Goal: Transaction & Acquisition: Purchase product/service

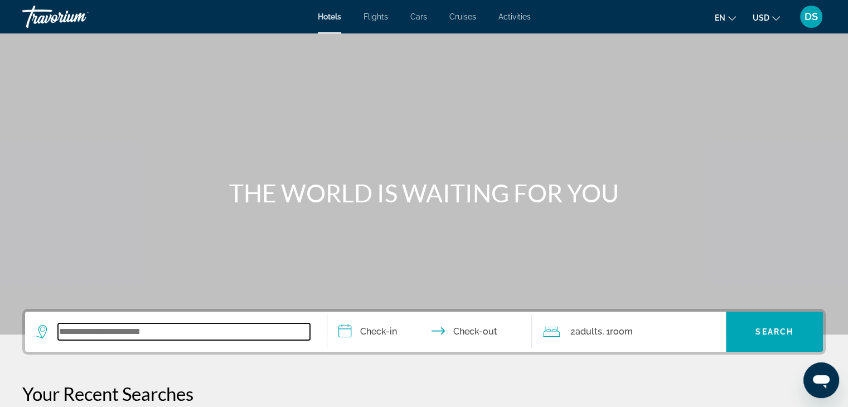
click at [205, 326] on input "Search widget" at bounding box center [184, 331] width 252 height 17
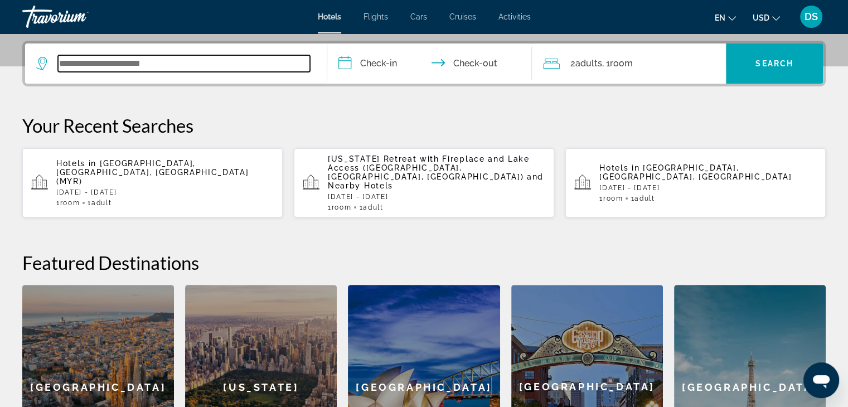
scroll to position [272, 0]
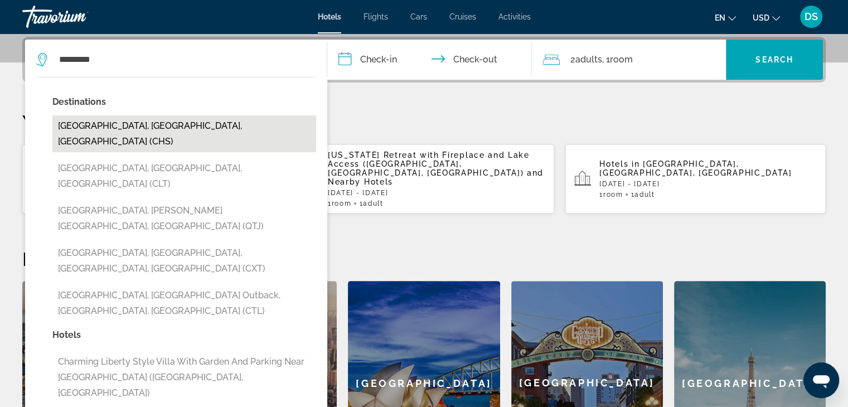
click at [205, 127] on button "[GEOGRAPHIC_DATA], [GEOGRAPHIC_DATA], [GEOGRAPHIC_DATA] (CHS)" at bounding box center [184, 133] width 264 height 37
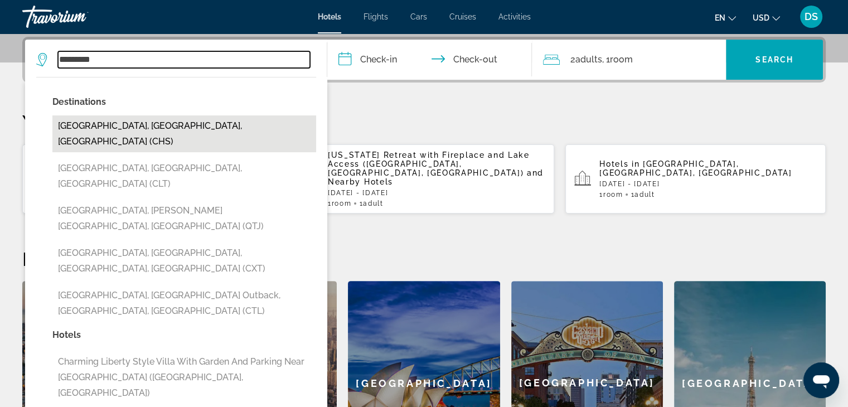
type input "**********"
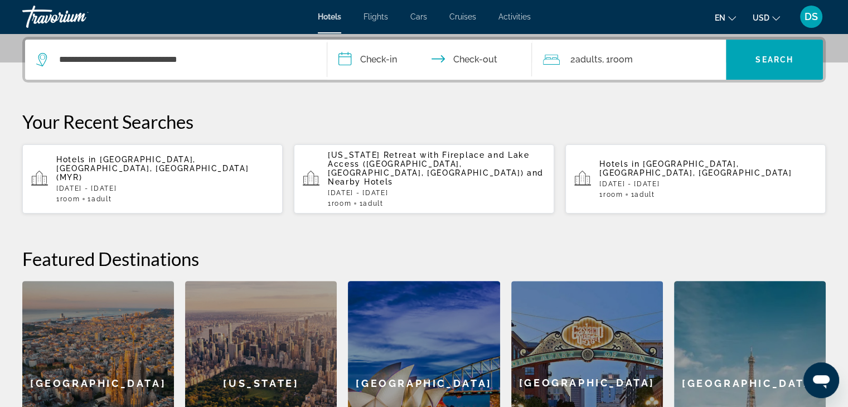
click at [388, 61] on input "**********" at bounding box center [432, 62] width 210 height 44
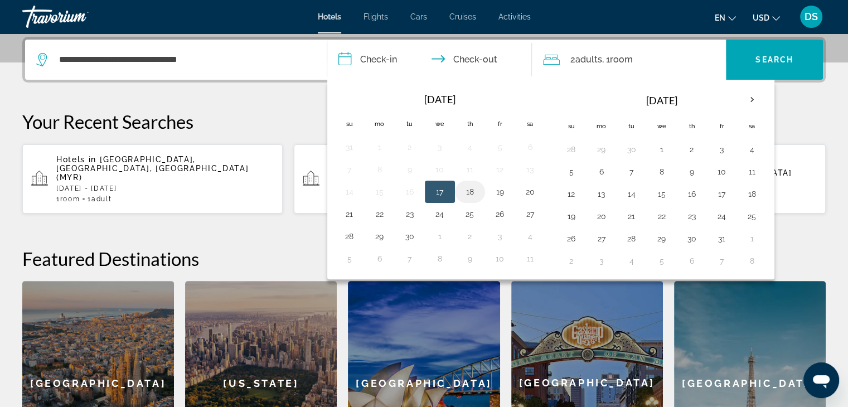
click at [471, 188] on button "18" at bounding box center [470, 192] width 18 height 16
click at [462, 60] on input "**********" at bounding box center [432, 62] width 210 height 44
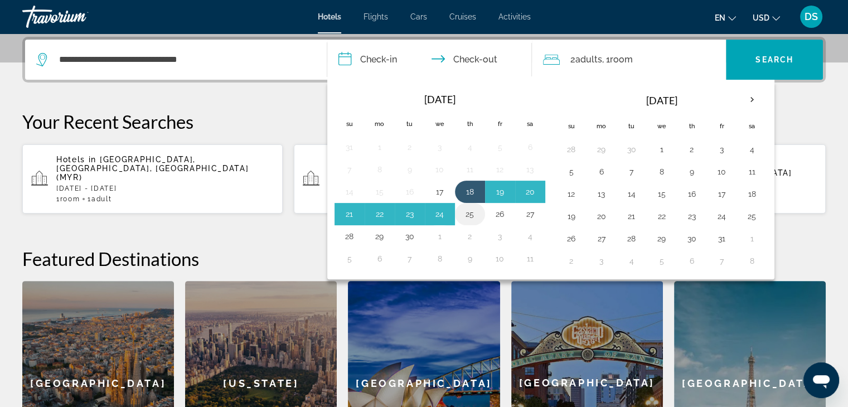
click at [465, 211] on button "25" at bounding box center [470, 214] width 18 height 16
type input "**********"
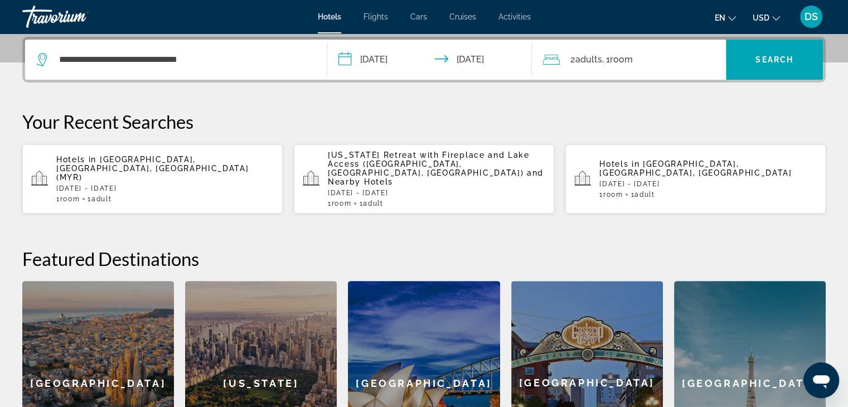
click at [609, 60] on span ", 1 Room rooms" at bounding box center [617, 60] width 31 height 16
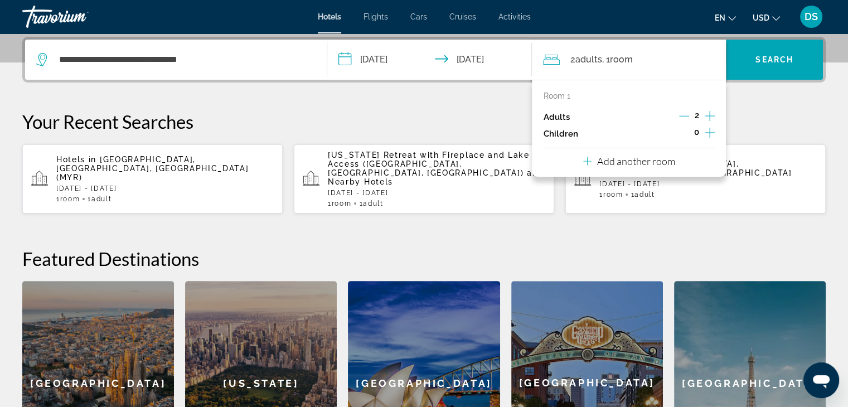
click at [684, 112] on icon "Decrement adults" at bounding box center [684, 116] width 10 height 10
click at [776, 57] on span "Search" at bounding box center [775, 59] width 38 height 9
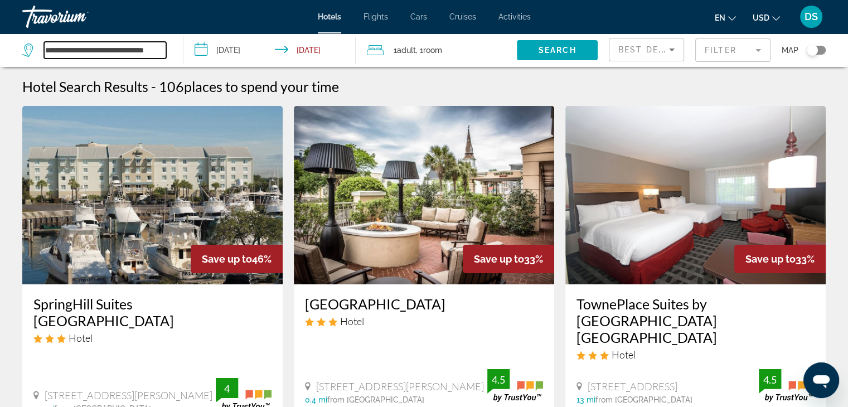
click at [145, 49] on input "**********" at bounding box center [105, 50] width 122 height 17
click at [30, 50] on icon "Search widget" at bounding box center [29, 47] width 6 height 5
click at [26, 51] on icon "Search widget" at bounding box center [28, 50] width 13 height 13
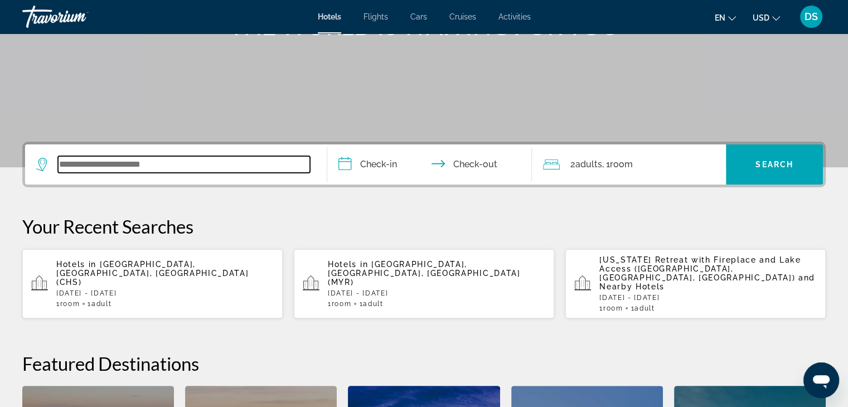
click at [182, 167] on input "Search widget" at bounding box center [184, 164] width 252 height 17
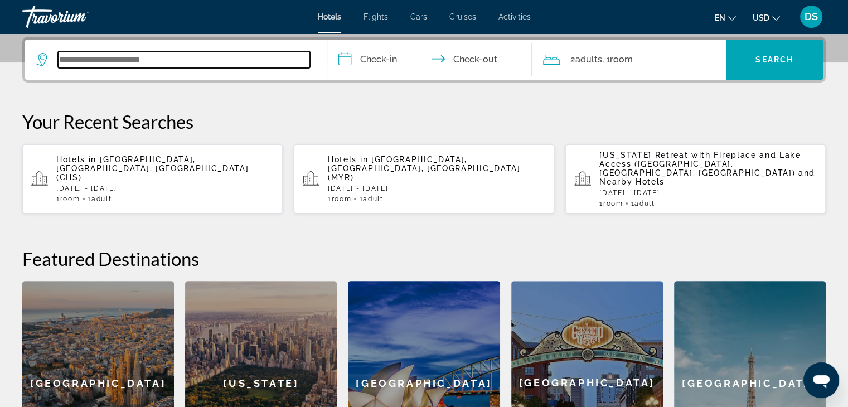
scroll to position [272, 0]
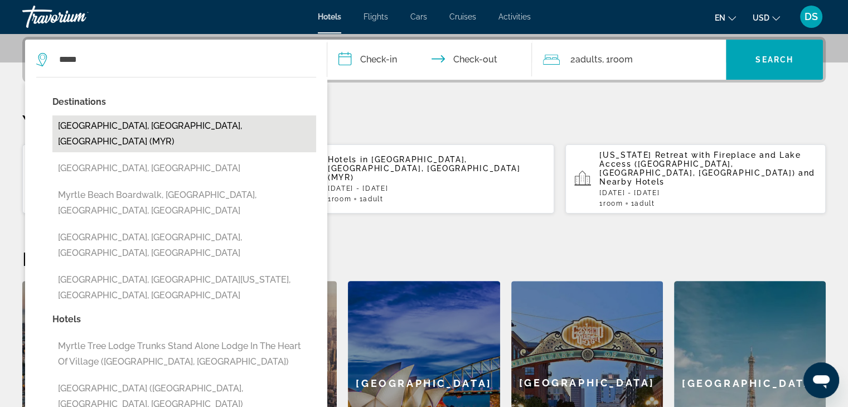
click at [184, 129] on button "[GEOGRAPHIC_DATA], [GEOGRAPHIC_DATA], [GEOGRAPHIC_DATA] (MYR)" at bounding box center [184, 133] width 264 height 37
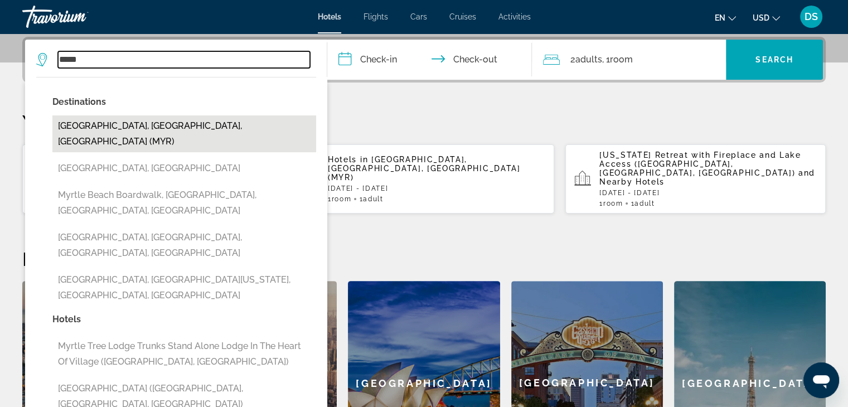
type input "**********"
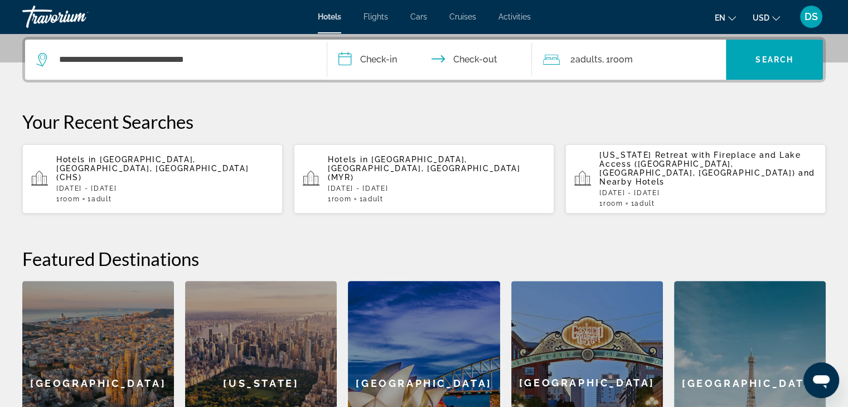
click at [376, 61] on input "**********" at bounding box center [432, 62] width 210 height 44
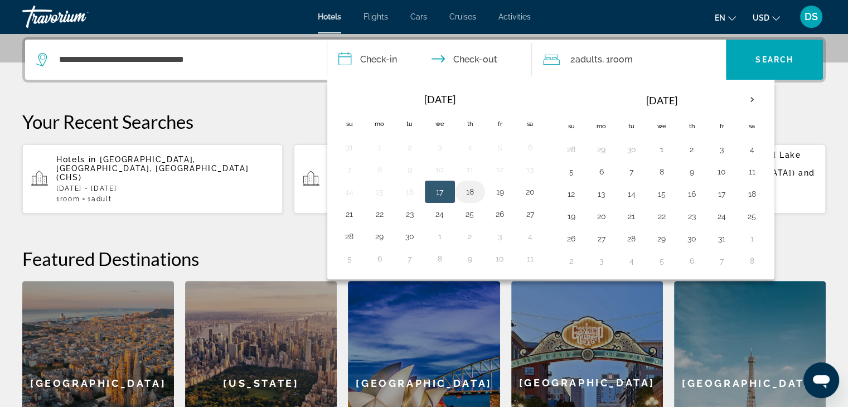
click at [465, 190] on button "18" at bounding box center [470, 192] width 18 height 16
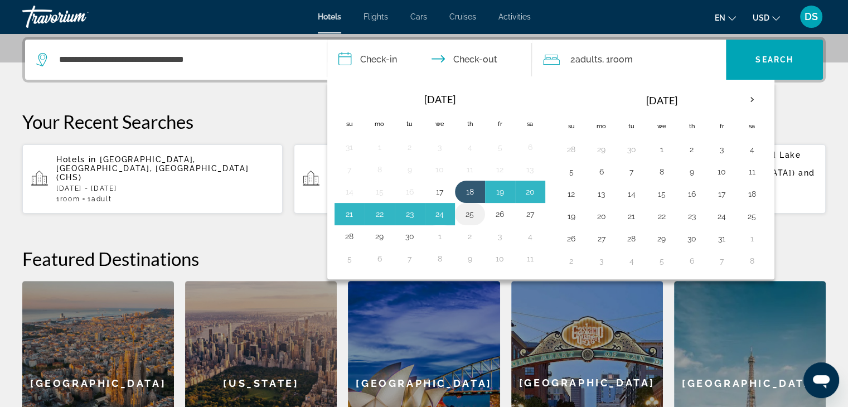
click at [471, 212] on button "25" at bounding box center [470, 214] width 18 height 16
type input "**********"
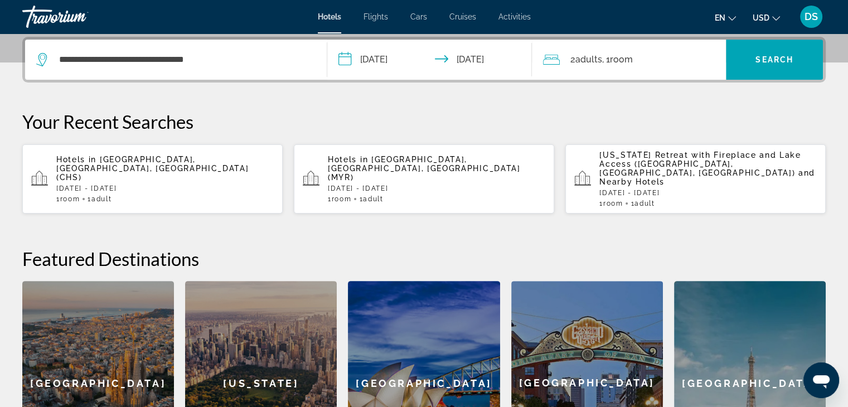
click at [608, 62] on span ", 1 Room rooms" at bounding box center [617, 60] width 31 height 16
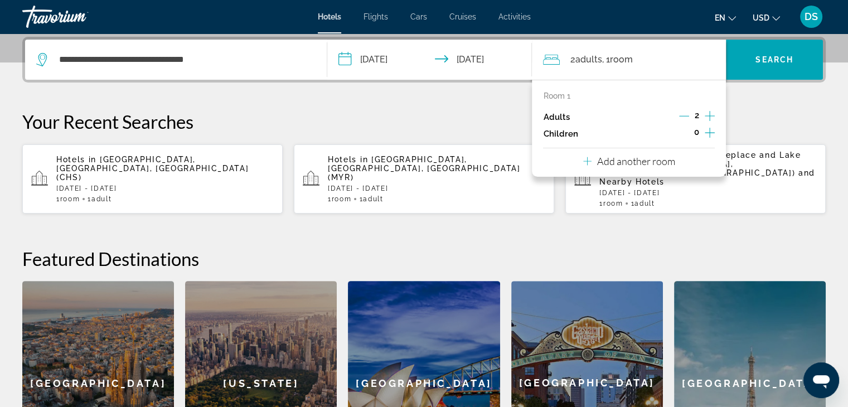
click at [683, 114] on icon "Decrement adults" at bounding box center [684, 116] width 10 height 10
click at [777, 55] on span "Search" at bounding box center [775, 59] width 38 height 9
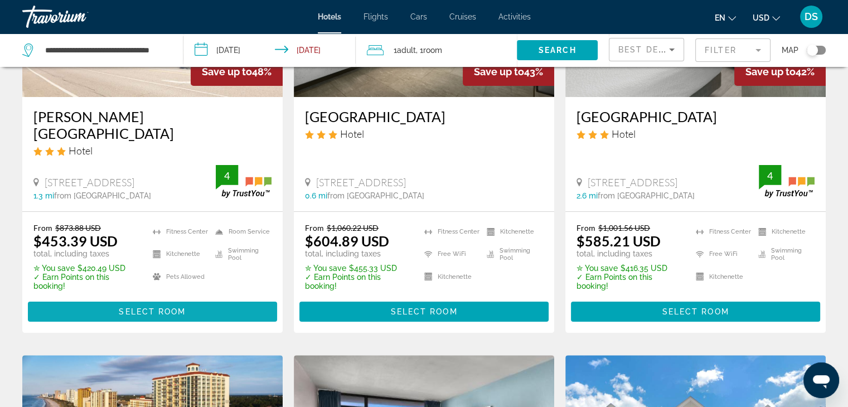
scroll to position [223, 0]
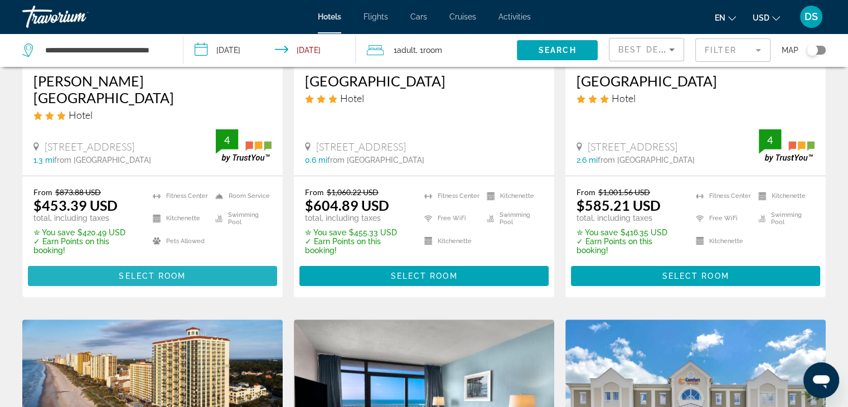
click at [193, 272] on span "Main content" at bounding box center [152, 276] width 249 height 27
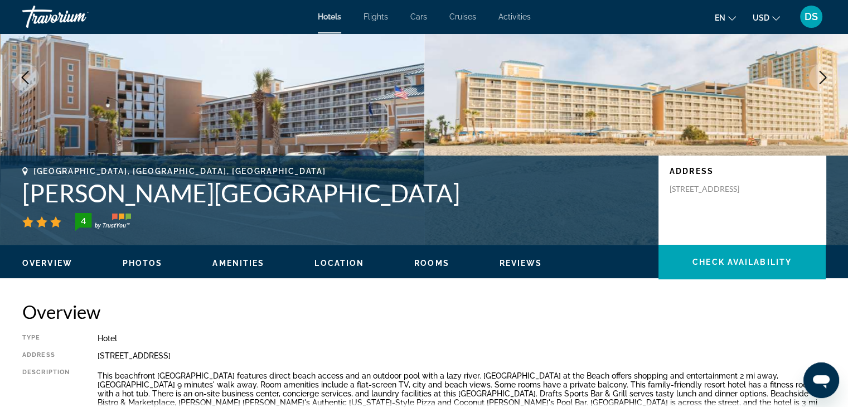
scroll to position [112, 0]
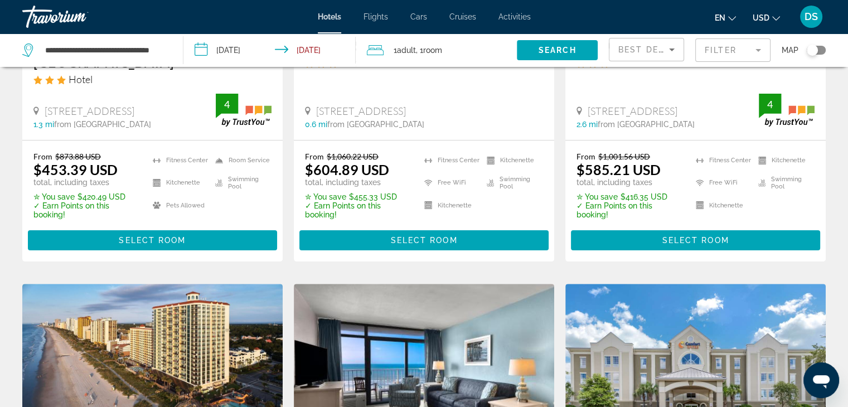
scroll to position [279, 0]
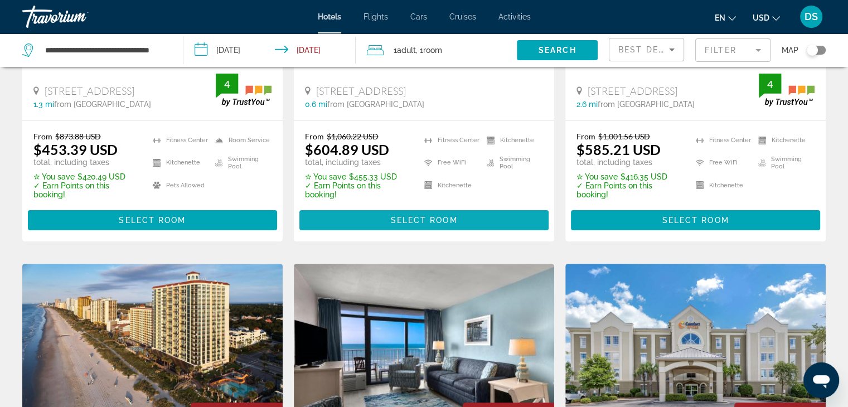
click at [417, 223] on span "Select Room" at bounding box center [423, 220] width 67 height 9
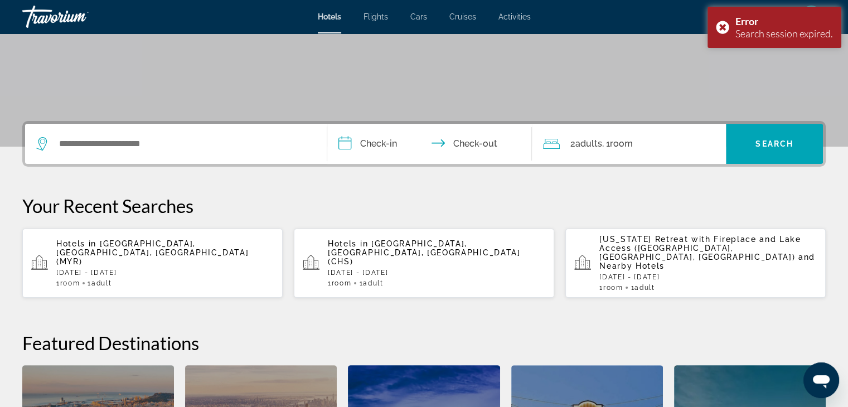
scroll to position [162, 0]
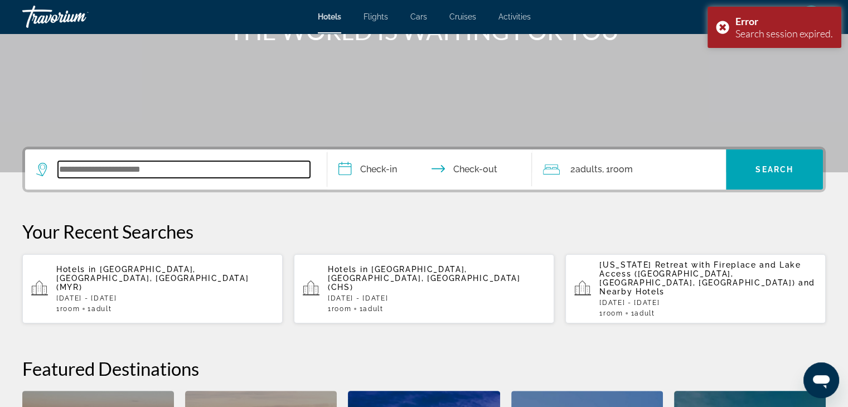
click at [204, 169] on input "Search widget" at bounding box center [184, 169] width 252 height 17
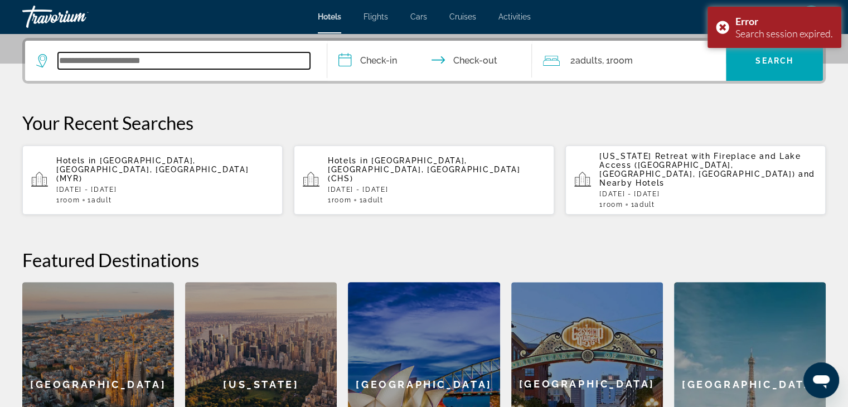
scroll to position [272, 0]
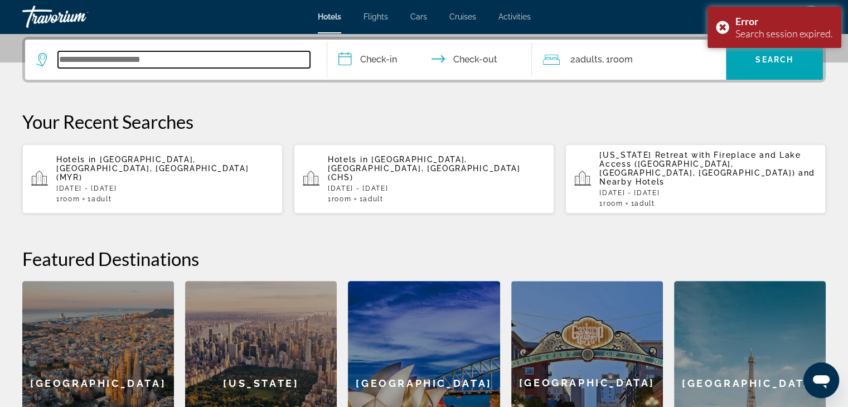
click at [96, 56] on input "Search widget" at bounding box center [184, 59] width 252 height 17
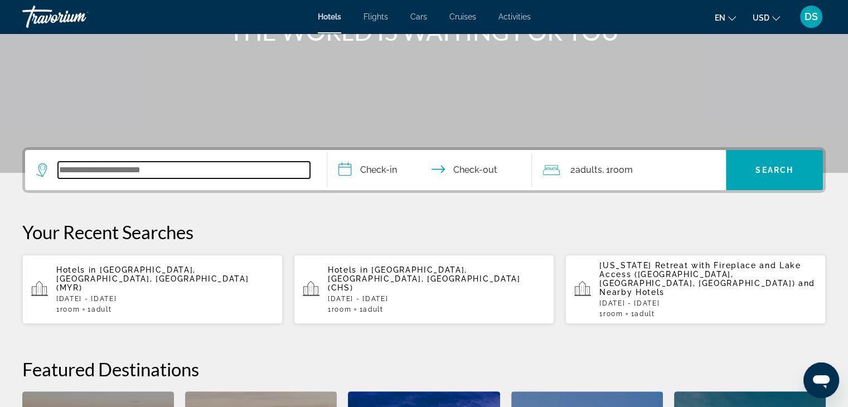
scroll to position [0, 0]
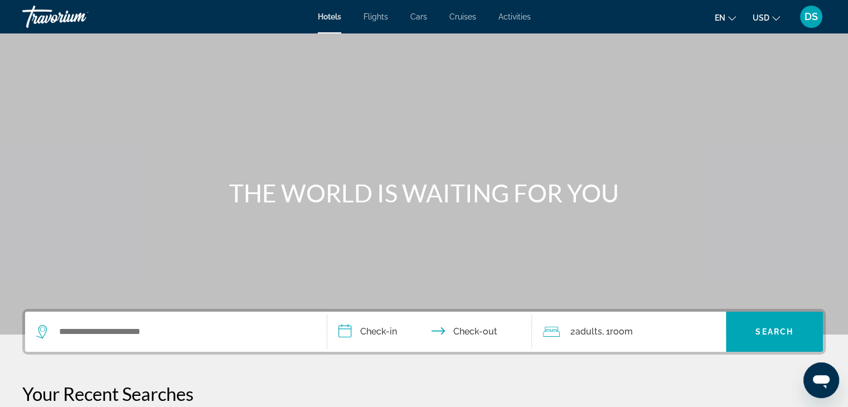
click at [819, 14] on div "DS" at bounding box center [811, 17] width 22 height 22
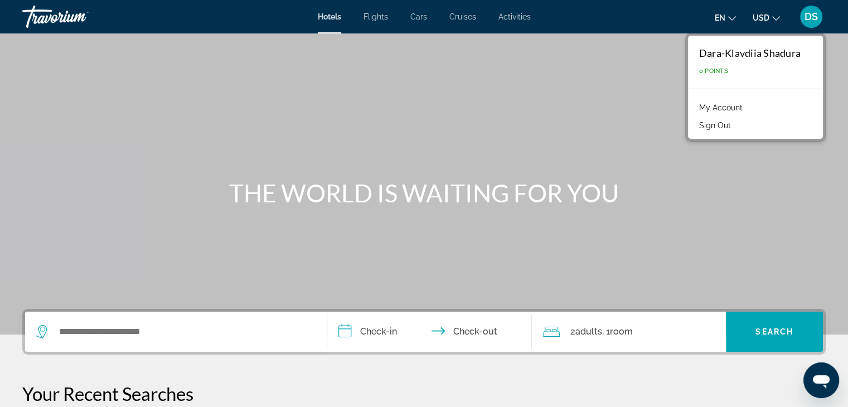
click at [729, 110] on link "My Account" at bounding box center [721, 107] width 55 height 15
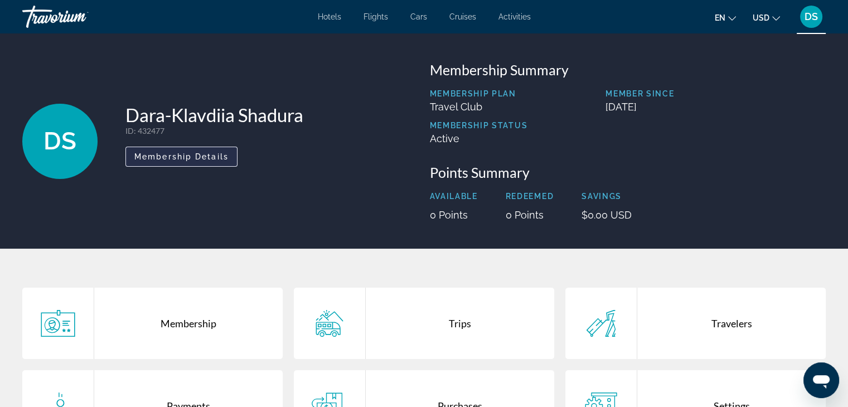
click at [194, 155] on span "Membership Details" at bounding box center [181, 156] width 94 height 9
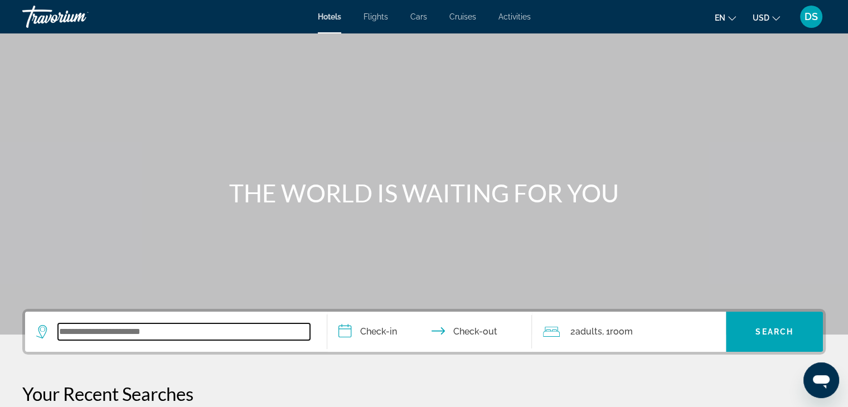
click at [111, 333] on input "Search widget" at bounding box center [184, 331] width 252 height 17
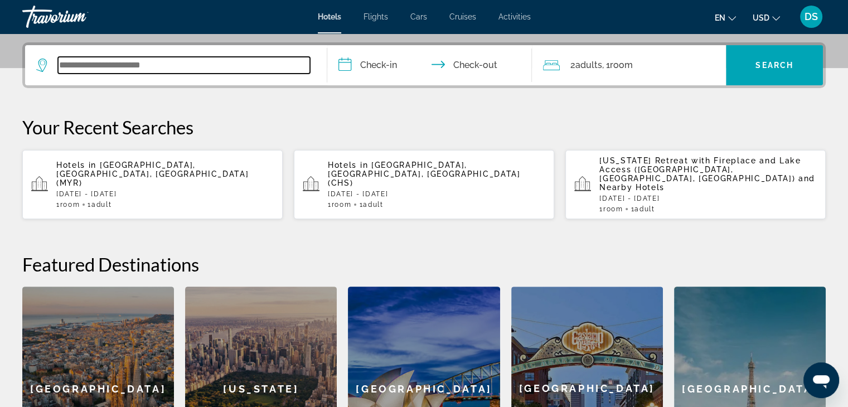
scroll to position [272, 0]
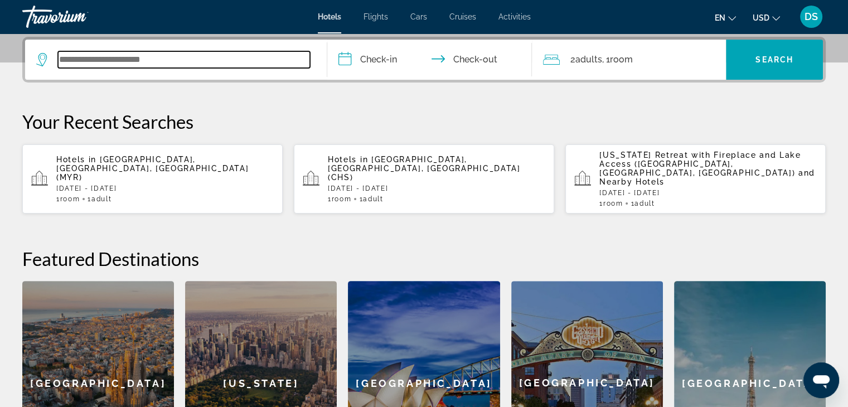
type input "*"
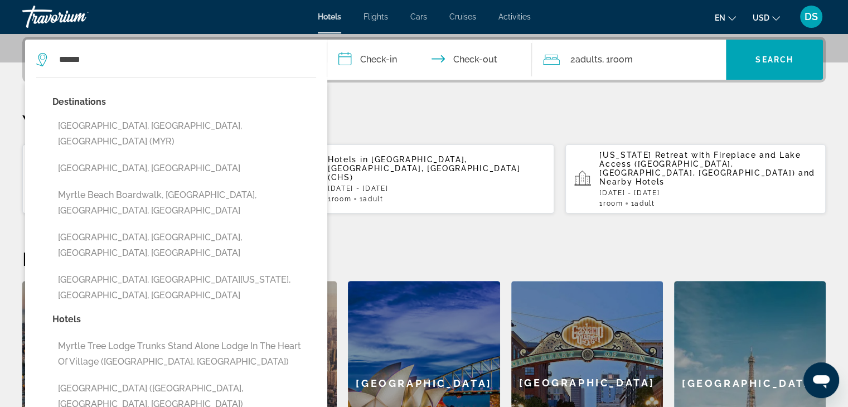
click at [170, 129] on button "[GEOGRAPHIC_DATA], [GEOGRAPHIC_DATA], [GEOGRAPHIC_DATA] (MYR)" at bounding box center [184, 133] width 264 height 37
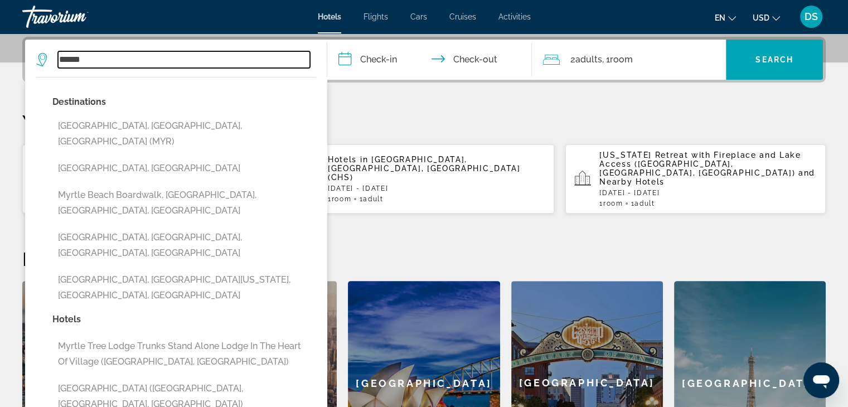
type input "**********"
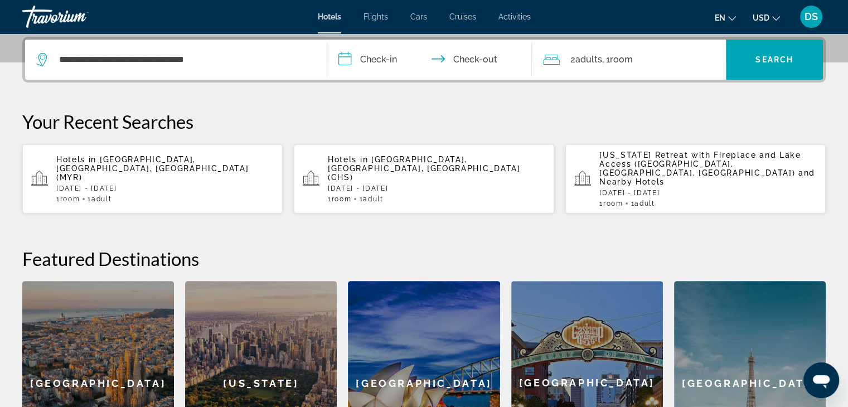
click at [371, 55] on input "**********" at bounding box center [432, 62] width 210 height 44
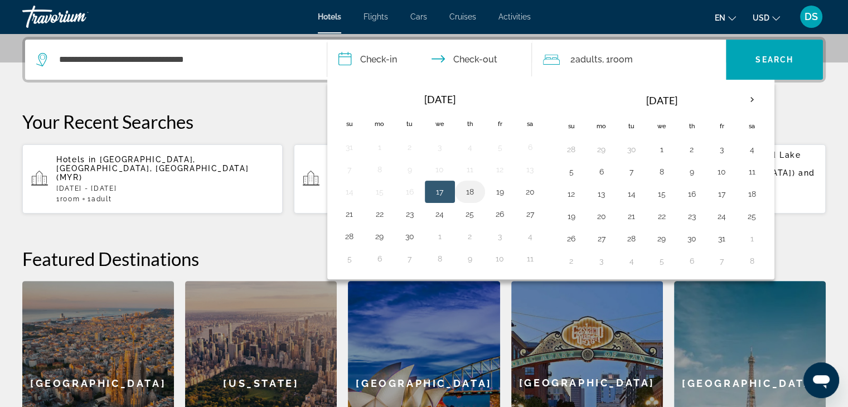
click at [467, 194] on button "18" at bounding box center [470, 192] width 18 height 16
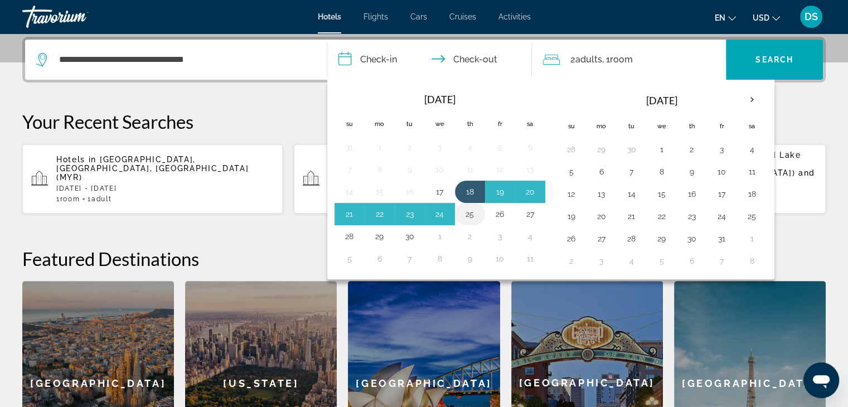
click at [469, 214] on button "25" at bounding box center [470, 214] width 18 height 16
type input "**********"
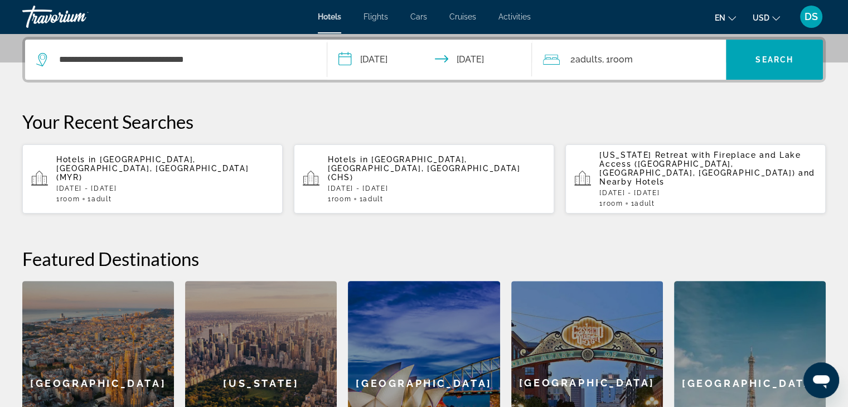
click at [591, 59] on span "Adults" at bounding box center [588, 59] width 27 height 11
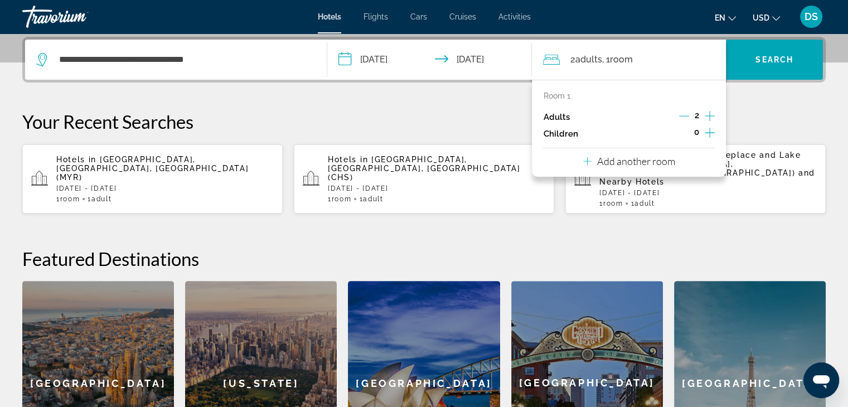
click at [679, 112] on div "Adults 2" at bounding box center [629, 117] width 172 height 17
click at [681, 114] on icon "Decrement adults" at bounding box center [684, 116] width 10 height 10
click at [792, 56] on span "Search" at bounding box center [775, 59] width 38 height 9
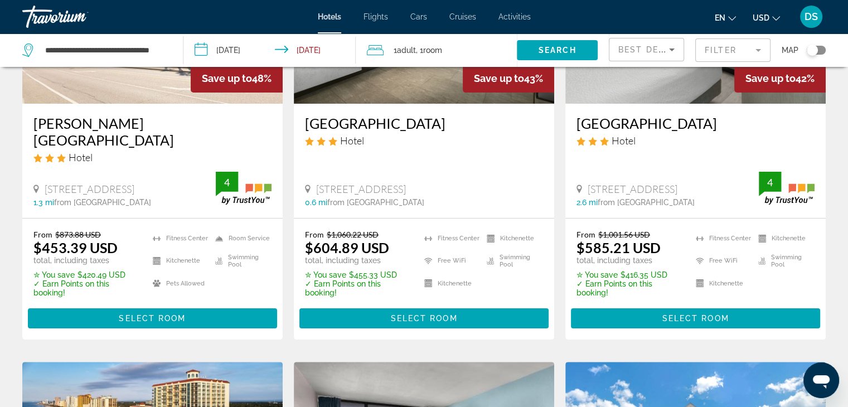
scroll to position [335, 0]
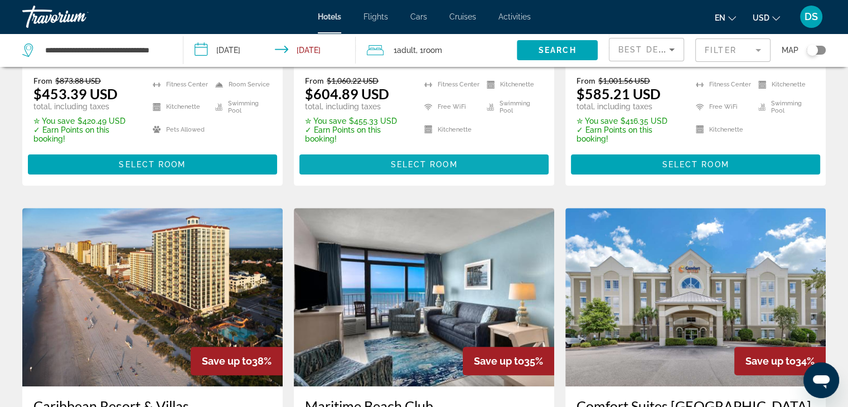
click at [418, 164] on span "Select Room" at bounding box center [423, 164] width 67 height 9
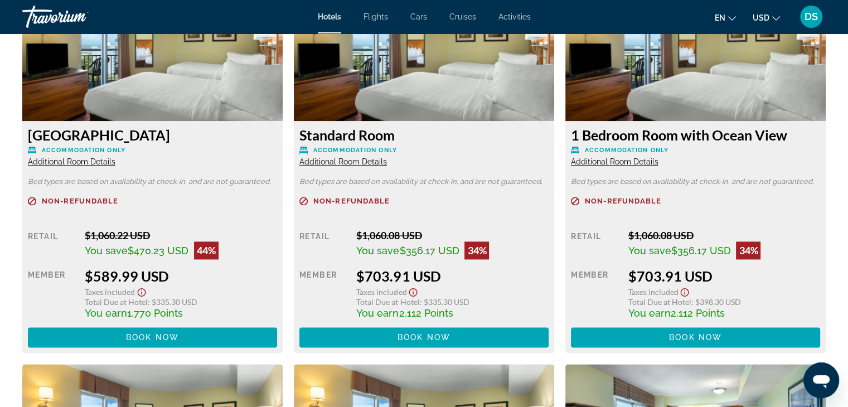
scroll to position [1617, 0]
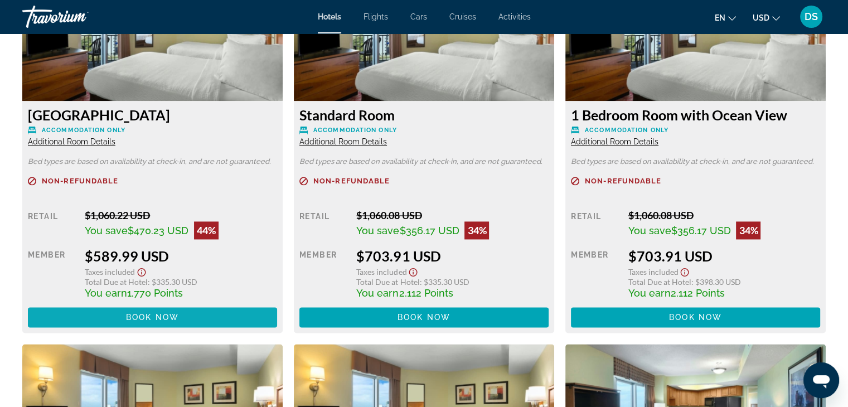
click at [138, 318] on span "Book now" at bounding box center [152, 317] width 53 height 9
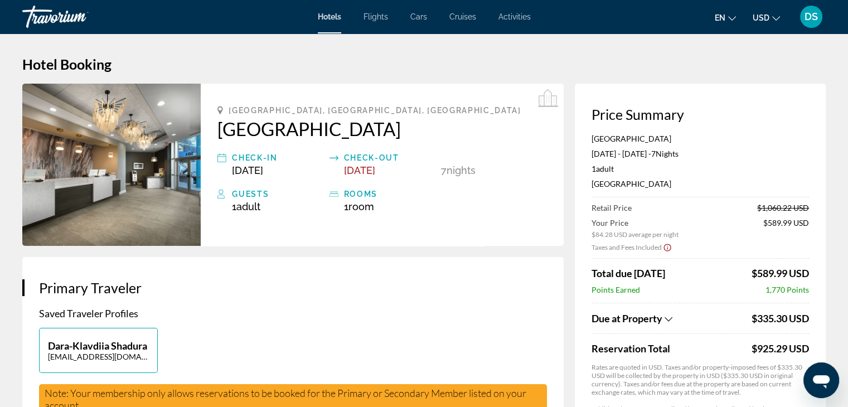
click at [670, 320] on icon "Show Taxes and Fees breakdown" at bounding box center [669, 319] width 8 height 9
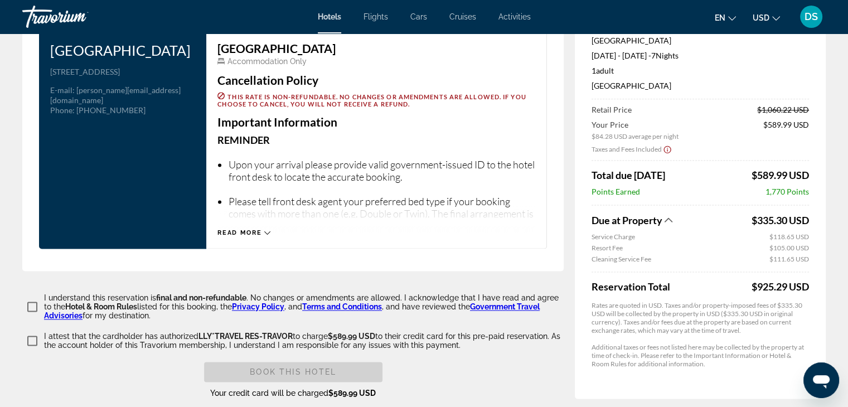
scroll to position [1427, 0]
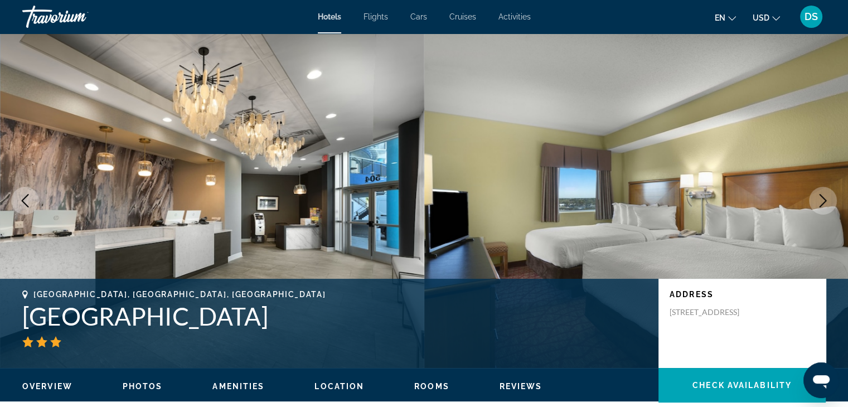
click at [806, 23] on div "DS" at bounding box center [811, 17] width 22 height 22
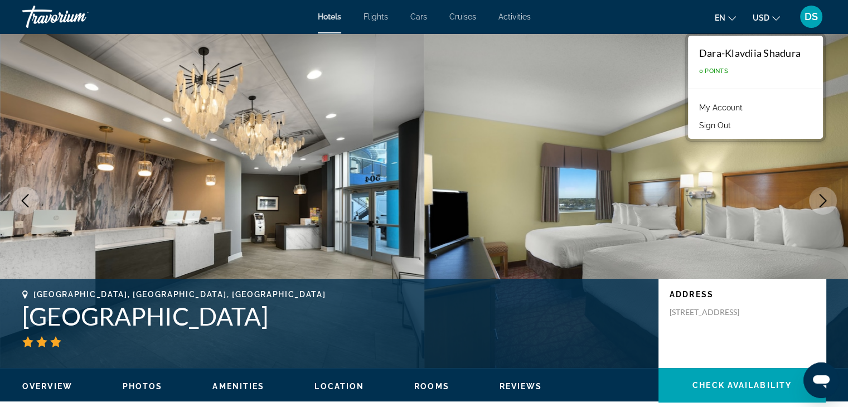
click at [726, 110] on link "My Account" at bounding box center [721, 107] width 55 height 15
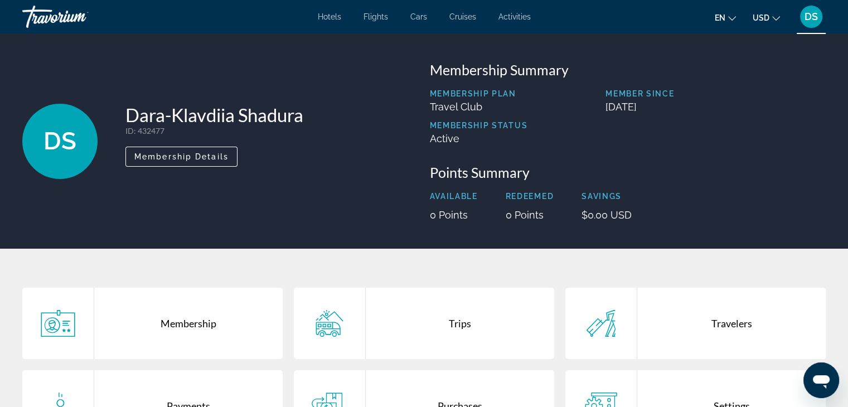
click at [775, 20] on icon "Change currency" at bounding box center [776, 19] width 8 height 8
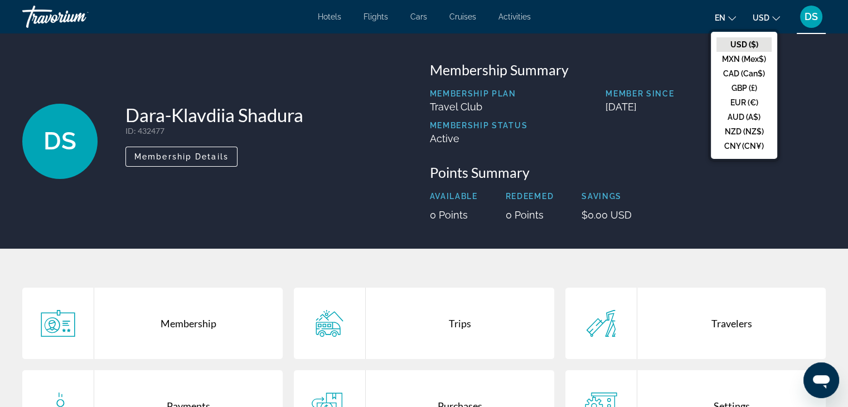
click at [729, 19] on icon "Change language" at bounding box center [732, 19] width 8 height 8
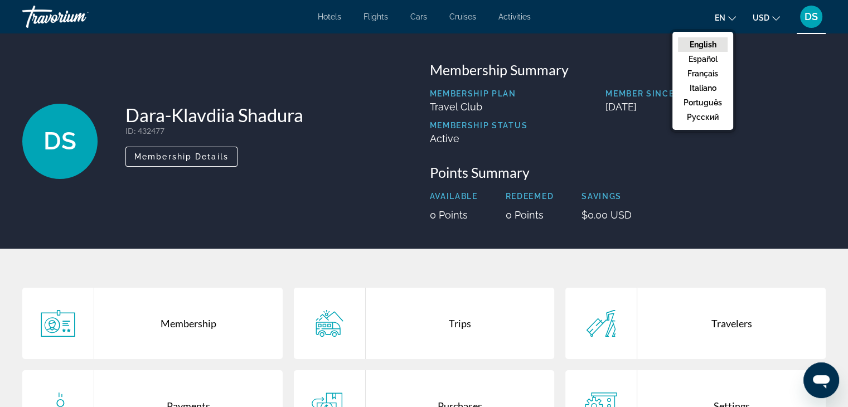
click at [812, 18] on span "DS" at bounding box center [811, 16] width 13 height 11
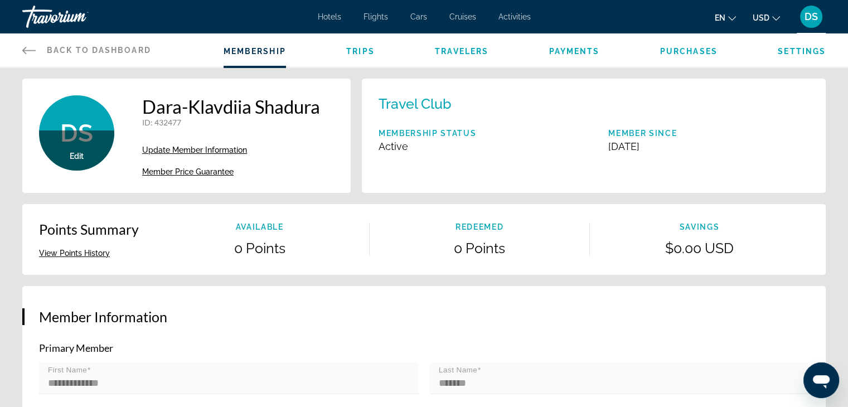
click at [61, 51] on span "Back to Dashboard" at bounding box center [99, 50] width 104 height 9
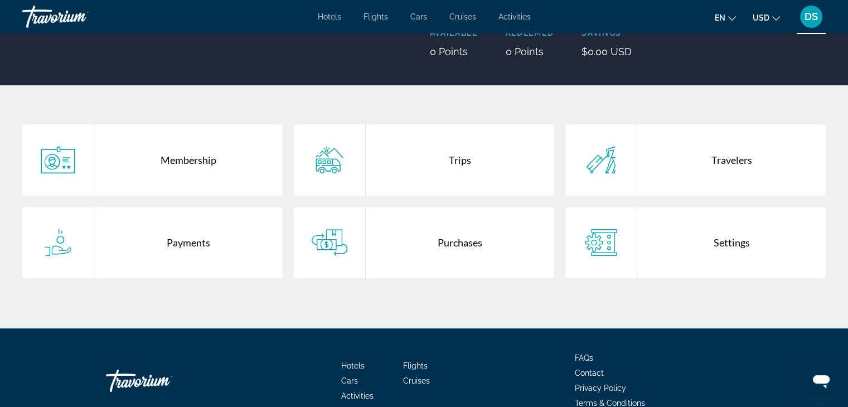
scroll to position [165, 0]
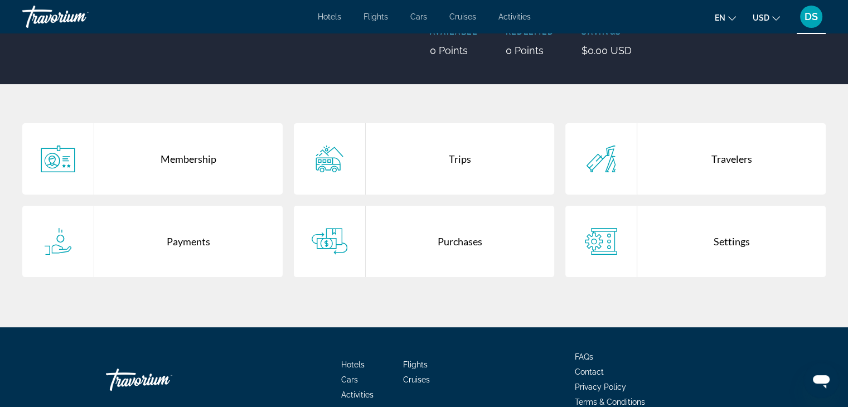
click at [201, 161] on div "Membership" at bounding box center [188, 158] width 189 height 71
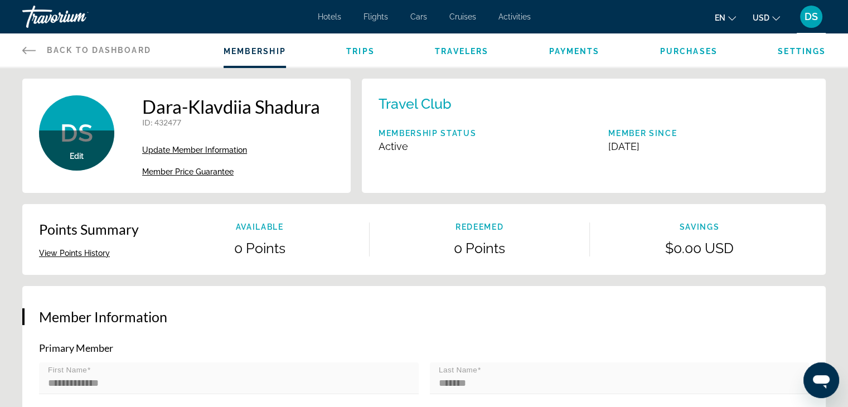
click at [74, 51] on span "Back to Dashboard" at bounding box center [99, 50] width 104 height 9
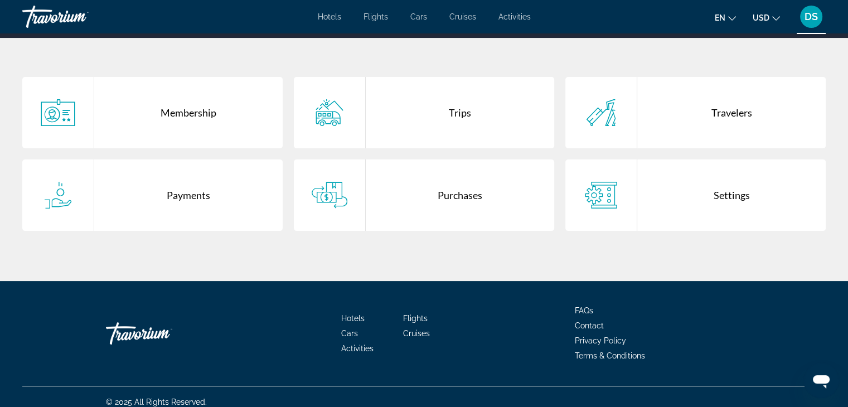
scroll to position [221, 0]
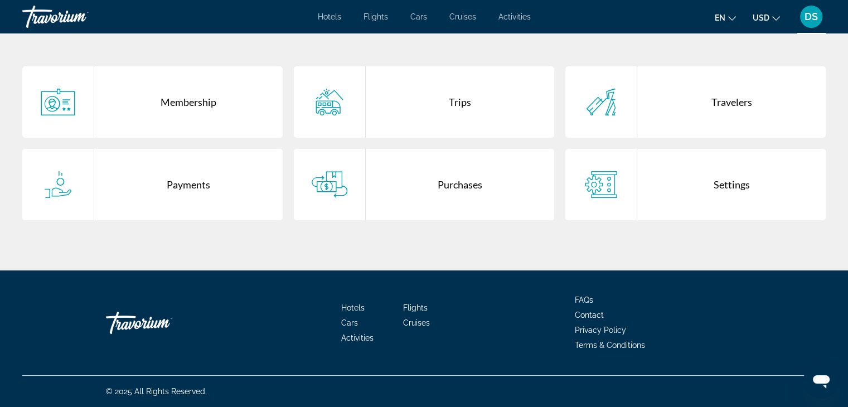
click at [456, 103] on div "Trips" at bounding box center [460, 101] width 189 height 71
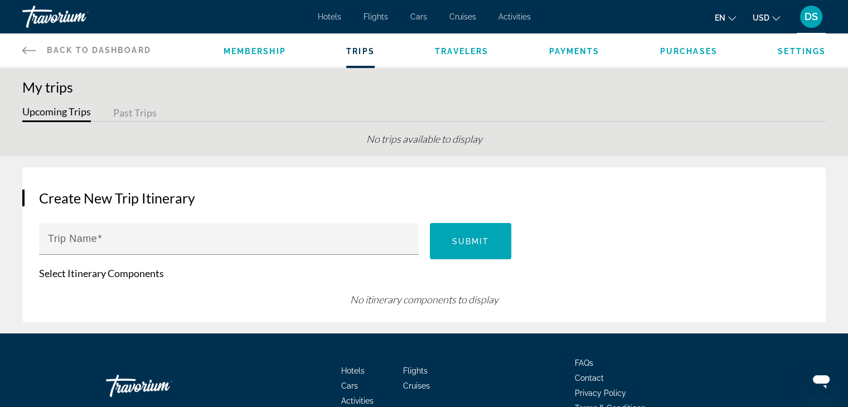
click at [77, 49] on span "Back to Dashboard" at bounding box center [99, 50] width 104 height 9
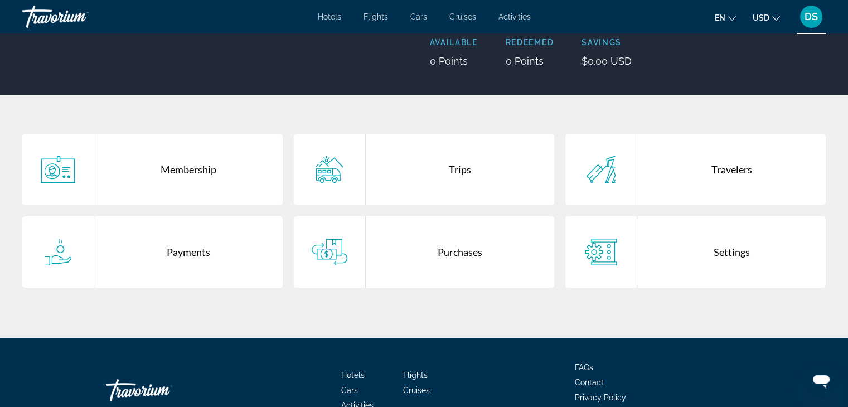
scroll to position [156, 0]
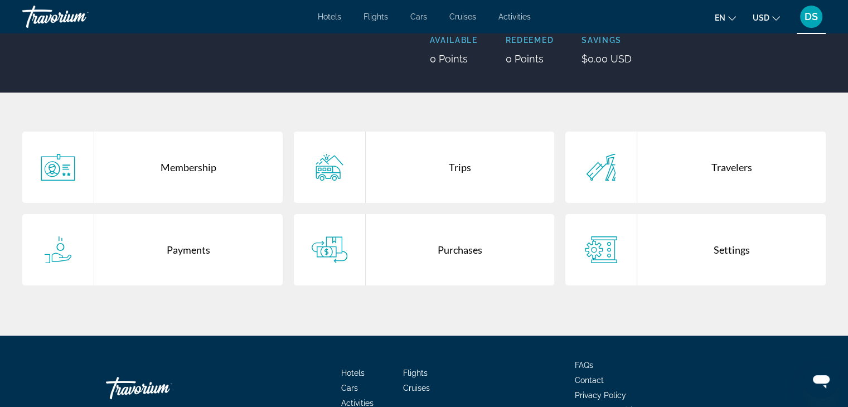
click at [743, 253] on div "Settings" at bounding box center [731, 249] width 189 height 71
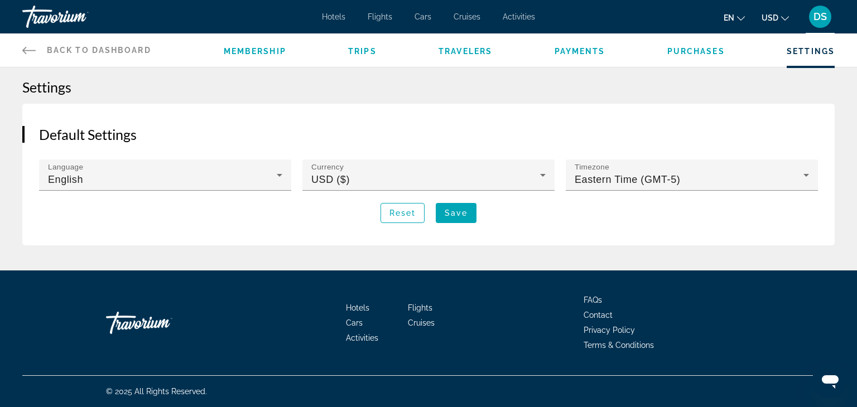
click at [573, 54] on span "Payments" at bounding box center [579, 51] width 51 height 9
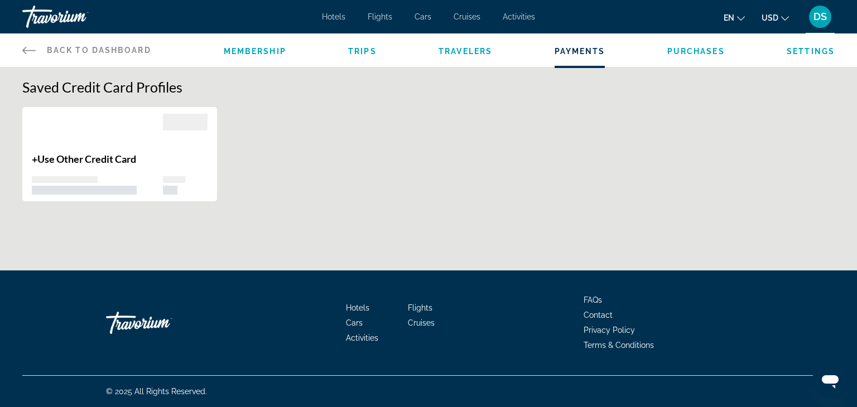
click at [377, 18] on span "Flights" at bounding box center [380, 16] width 25 height 9
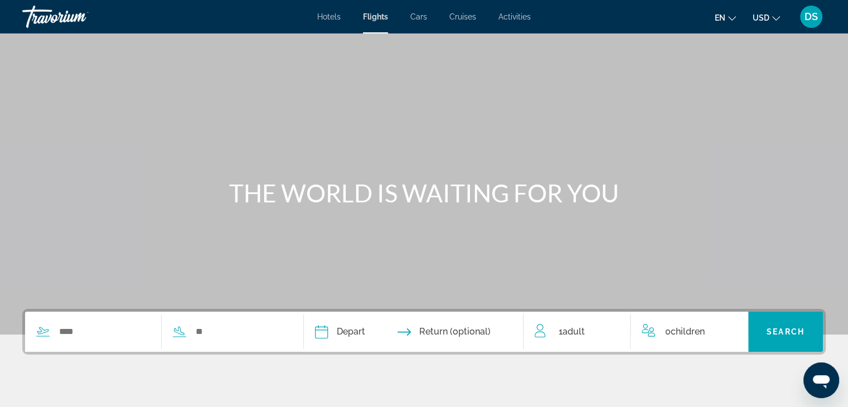
click at [810, 22] on div "DS" at bounding box center [811, 17] width 22 height 22
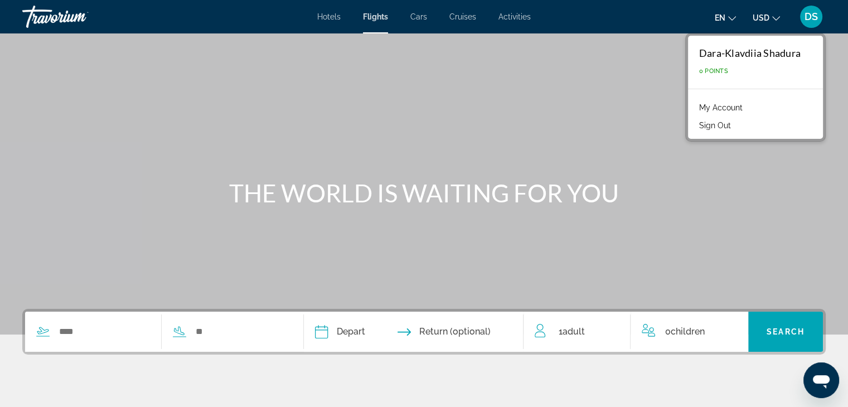
click at [719, 124] on button "Sign Out" at bounding box center [715, 125] width 43 height 15
